Goal: Transaction & Acquisition: Purchase product/service

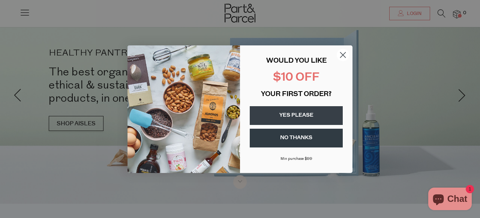
scroll to position [14, 0]
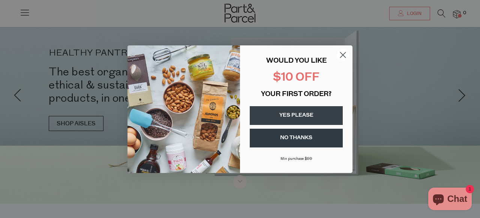
click at [342, 55] on circle "Close dialog" at bounding box center [343, 54] width 12 height 12
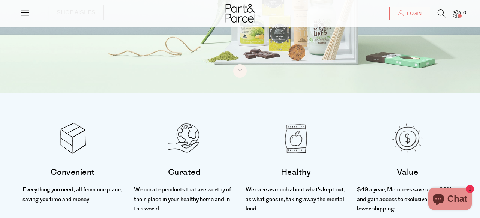
scroll to position [0, 0]
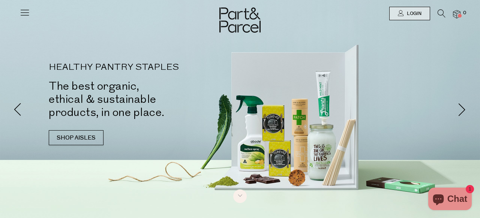
click at [27, 15] on icon at bounding box center [24, 12] width 10 height 10
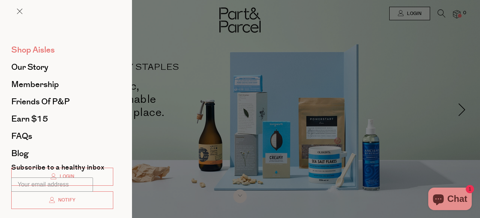
click at [30, 50] on span "Shop Aisles" at bounding box center [32, 50] width 43 height 12
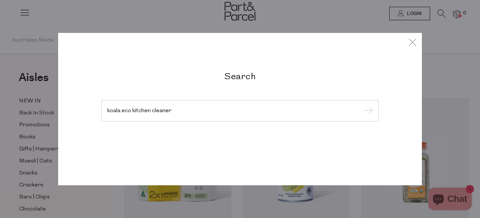
type input "koala eco kitchen cleaner"
click at [361, 105] on input "submit" at bounding box center [366, 110] width 11 height 11
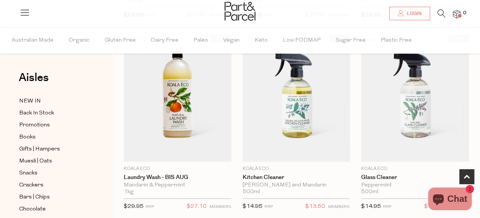
scroll to position [218, 0]
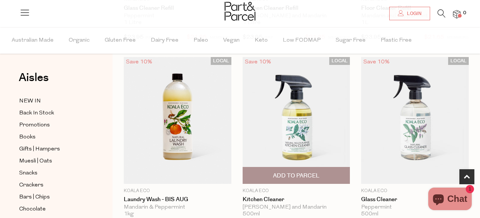
click at [318, 177] on span "Add To Parcel" at bounding box center [296, 176] width 46 height 8
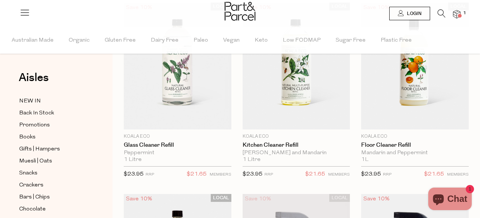
scroll to position [0, 0]
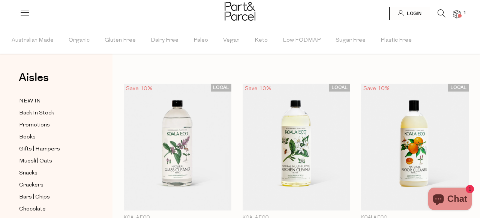
click at [441, 14] on icon at bounding box center [442, 13] width 8 height 8
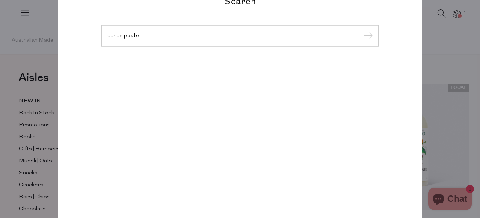
type input "ceres pesto"
click at [361, 30] on input "submit" at bounding box center [366, 35] width 11 height 11
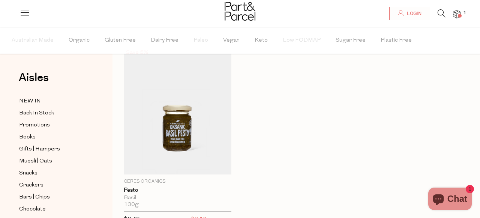
scroll to position [67, 0]
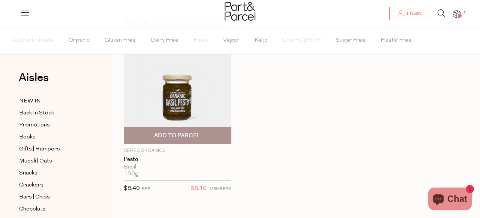
click at [171, 132] on span "Add To Parcel" at bounding box center [177, 136] width 46 height 8
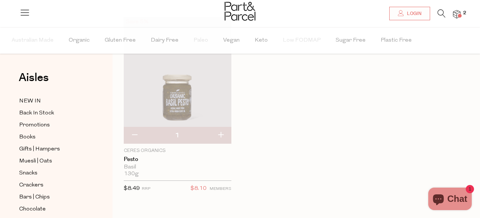
click at [220, 133] on button "button" at bounding box center [220, 135] width 21 height 16
type input "2"
click at [286, 155] on div "Save 5% 2 Add to Parcel Ceres Organics Pesto Basil 130g {{max_qty_message}} $8.…" at bounding box center [290, 112] width 356 height 191
click at [441, 16] on icon at bounding box center [442, 13] width 8 height 8
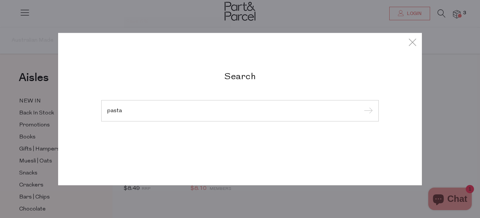
type input "pasta"
click at [361, 105] on input "submit" at bounding box center [366, 110] width 11 height 11
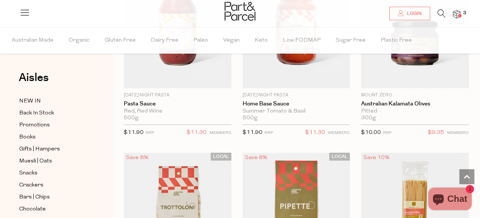
scroll to position [466, 0]
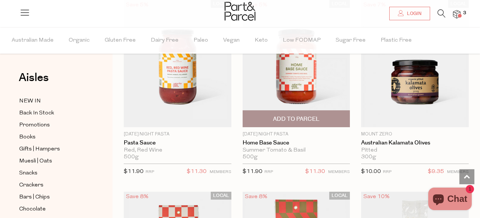
click at [296, 117] on span "Add To Parcel" at bounding box center [296, 119] width 46 height 8
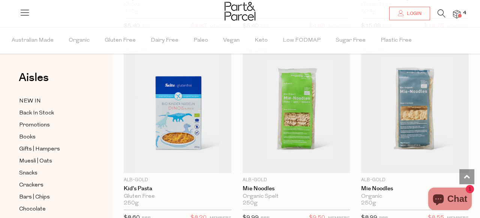
scroll to position [994, 0]
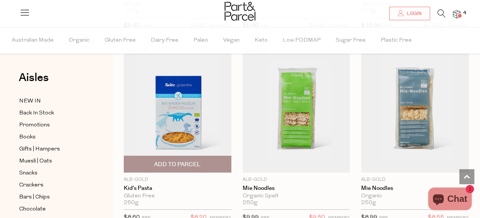
click at [187, 162] on span "Add To Parcel" at bounding box center [177, 164] width 46 height 8
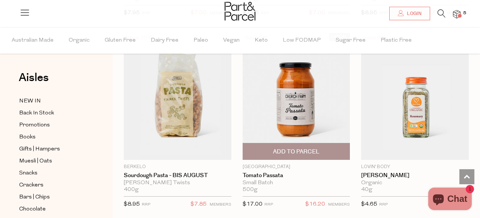
scroll to position [1773, 0]
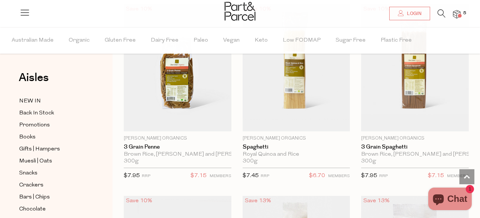
scroll to position [3526, 0]
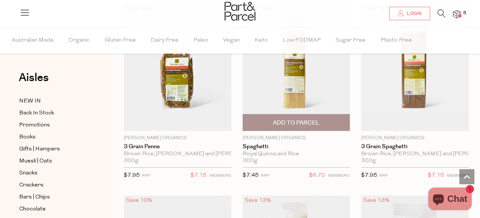
click at [314, 119] on span "Add To Parcel" at bounding box center [296, 123] width 46 height 8
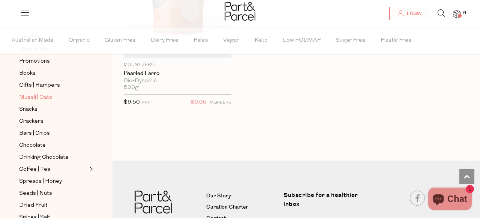
scroll to position [64, 0]
click at [25, 108] on span "Snacks" at bounding box center [28, 108] width 18 height 9
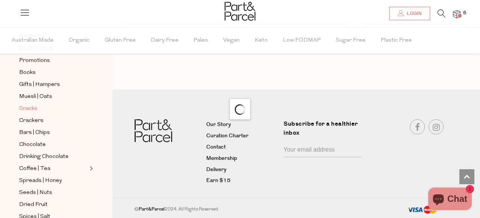
scroll to position [954, 0]
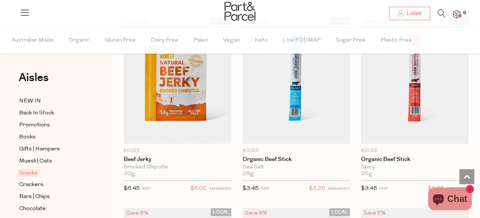
scroll to position [462, 0]
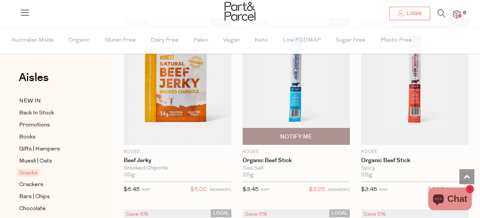
click at [285, 135] on span "Notify Me" at bounding box center [296, 137] width 32 height 8
type input "Notify when available"
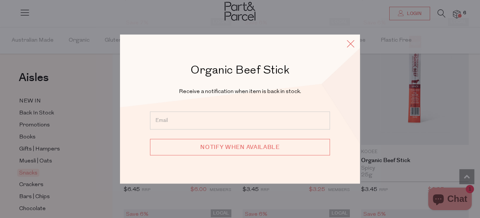
click at [349, 45] on icon at bounding box center [350, 43] width 11 height 11
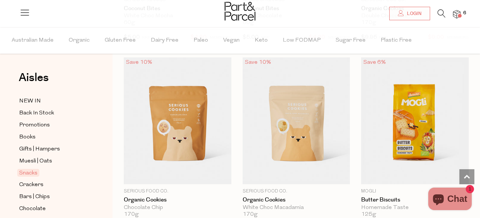
scroll to position [2145, 0]
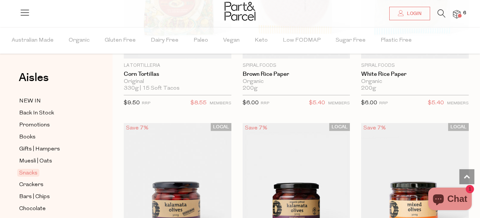
scroll to position [4018, 0]
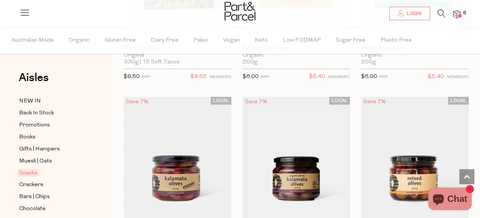
click at [462, 14] on span "6" at bounding box center [464, 13] width 7 height 7
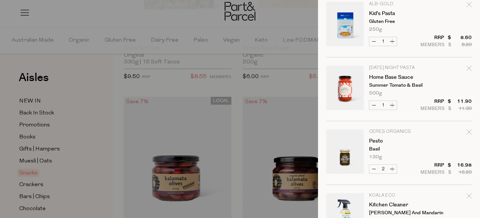
scroll to position [64, 0]
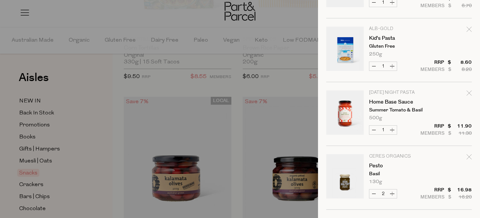
click at [469, 93] on icon "Remove Home Base Sauce" at bounding box center [468, 92] width 5 height 5
type input "Add Membership"
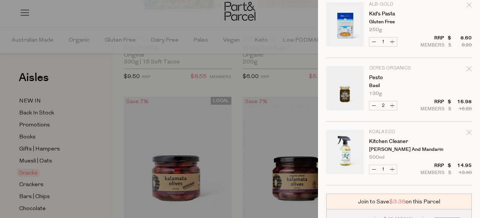
scroll to position [175, 0]
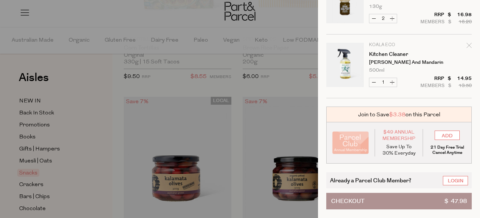
click at [270, 15] on div at bounding box center [240, 109] width 480 height 218
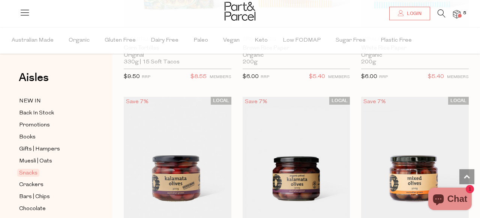
click at [445, 12] on icon at bounding box center [442, 13] width 8 height 8
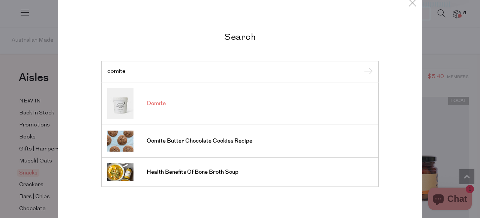
type input "oomite"
click at [219, 102] on link "Oomite" at bounding box center [239, 103] width 265 height 31
